Goal: Check status: Check status

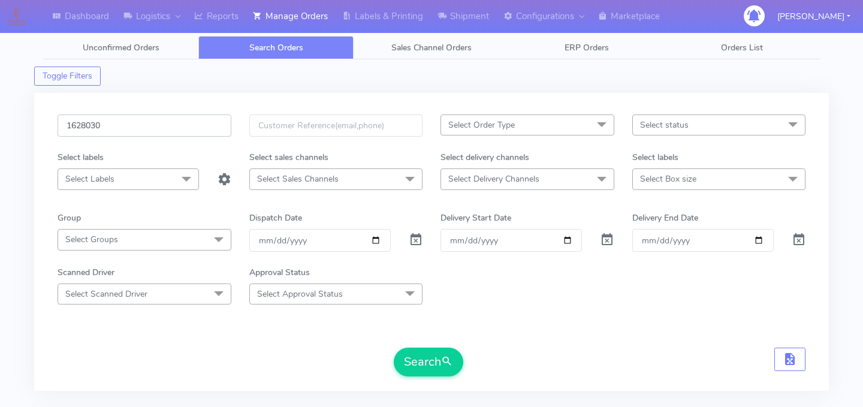
click at [143, 122] on input "1628030" at bounding box center [145, 125] width 174 height 22
paste input "8DQ4MM51"
type input "8DQ4MM51"
click at [436, 367] on button "Search" at bounding box center [429, 362] width 70 height 29
click at [152, 116] on input "8DQ4MM51" at bounding box center [145, 125] width 174 height 22
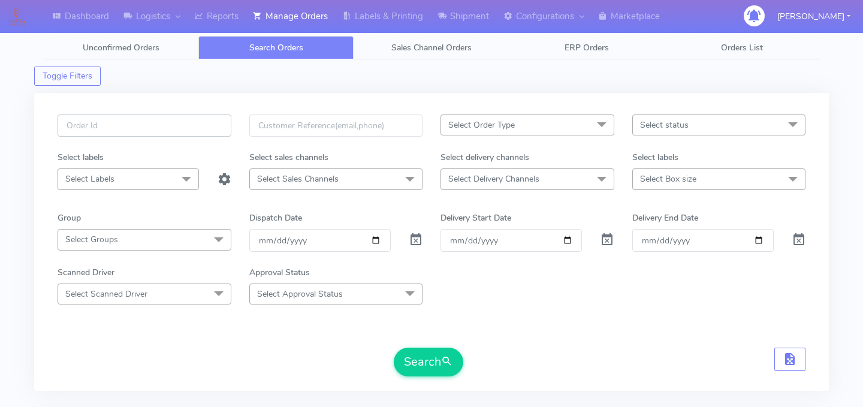
paste input "1628532"
type input "1628532"
click at [412, 360] on button "Search" at bounding box center [429, 362] width 70 height 29
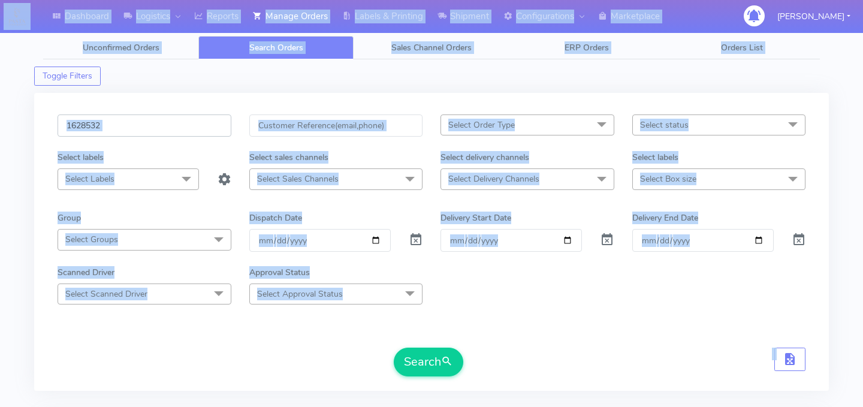
click at [144, 128] on input "1628532" at bounding box center [145, 125] width 174 height 22
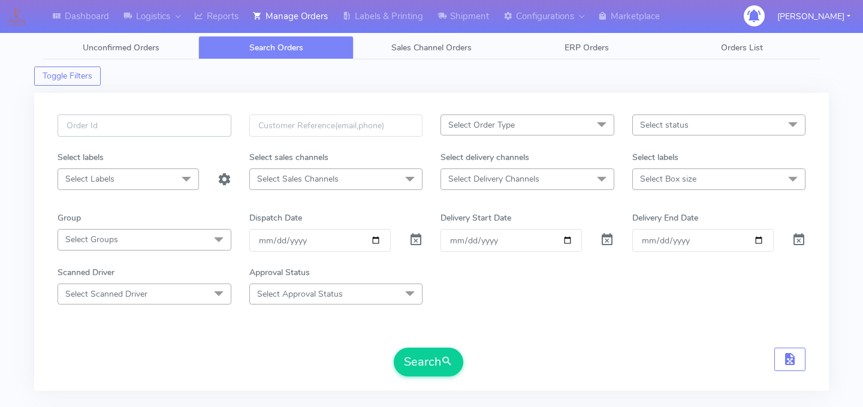
paste input "1628164"
type input "1628164"
click at [421, 360] on button "Search" at bounding box center [429, 362] width 70 height 29
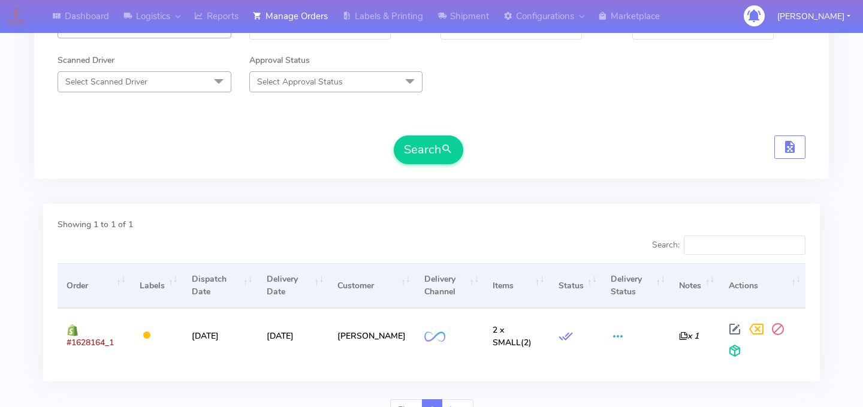
scroll to position [216, 0]
